Goal: Go to known website: Access a specific website the user already knows

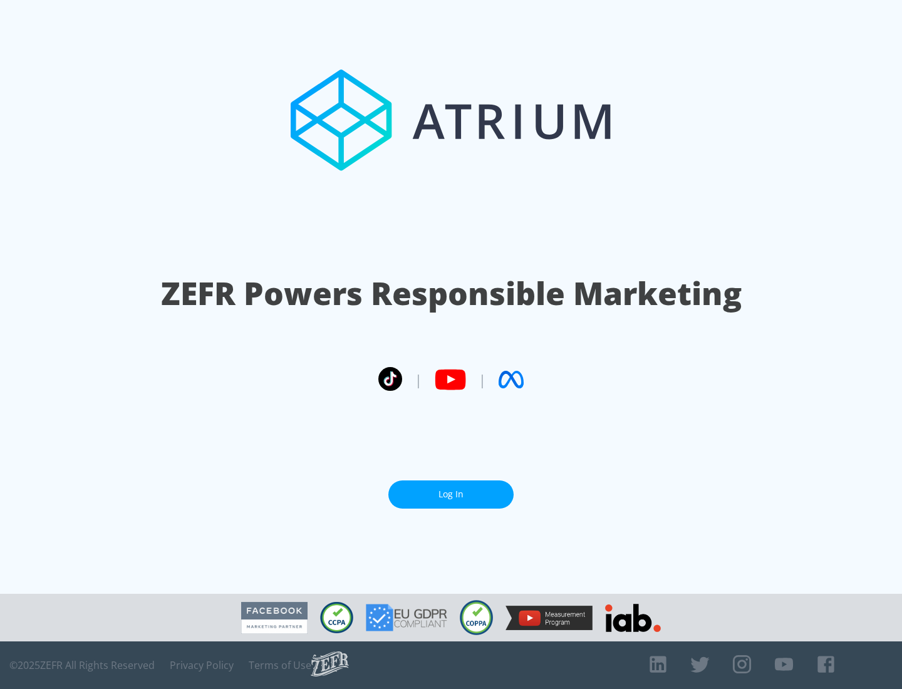
click at [451, 494] on link "Log In" at bounding box center [450, 494] width 125 height 28
